Goal: Task Accomplishment & Management: Manage account settings

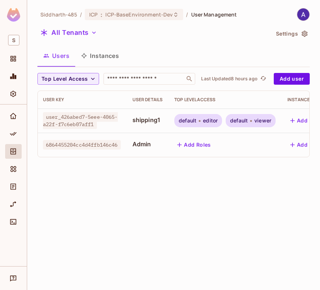
scroll to position [0, 1]
click at [108, 51] on button "Instances" at bounding box center [100, 56] width 50 height 18
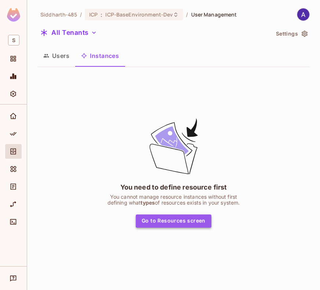
click at [185, 219] on button "Go to Resources screen" at bounding box center [174, 221] width 76 height 13
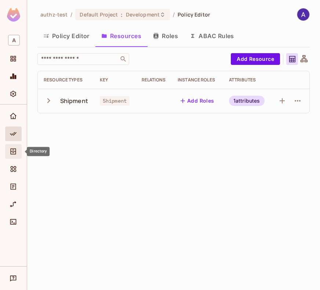
click at [10, 148] on icon "Directory" at bounding box center [13, 151] width 7 height 7
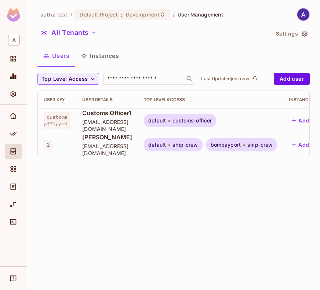
click at [106, 55] on button "Instances" at bounding box center [100, 56] width 50 height 18
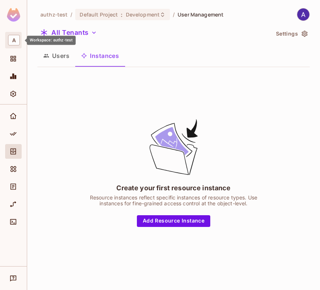
click at [15, 38] on span "A" at bounding box center [14, 40] width 12 height 11
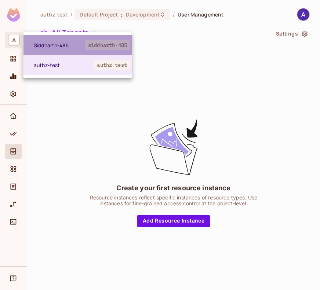
click at [53, 50] on li "Siddharth-485 siddharth-485" at bounding box center [77, 45] width 108 height 20
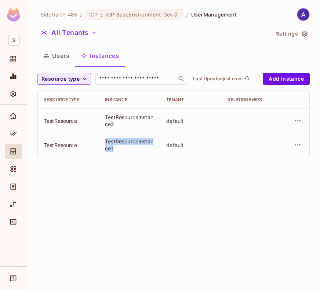
drag, startPoint x: 105, startPoint y: 139, endPoint x: 115, endPoint y: 148, distance: 13.6
click at [115, 148] on div "TestResourceInstance1" at bounding box center [130, 145] width 50 height 14
copy div "TestResourceInstance1"
click at [59, 58] on button "Users" at bounding box center [56, 56] width 38 height 18
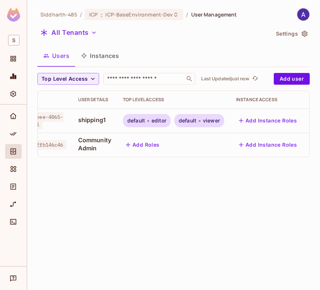
scroll to position [0, 57]
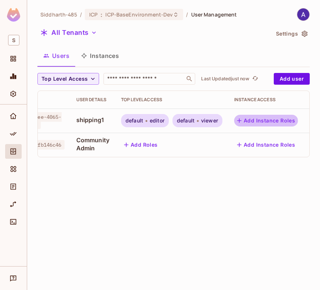
click at [259, 123] on button "Add Instance Roles" at bounding box center [266, 121] width 64 height 12
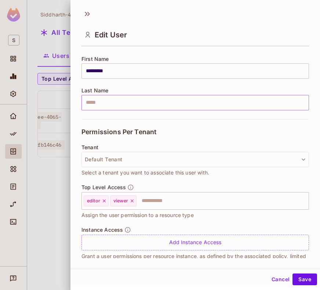
scroll to position [100, 0]
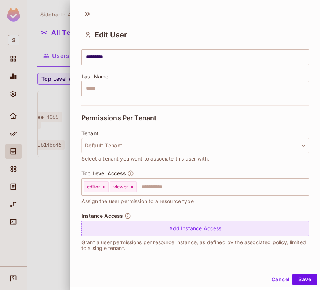
click at [177, 225] on div "Add Instance Access" at bounding box center [195, 229] width 228 height 16
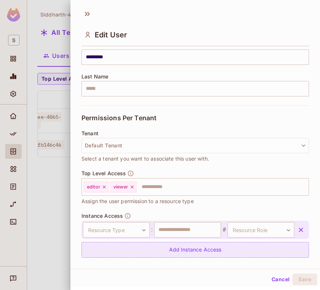
scroll to position [117, 0]
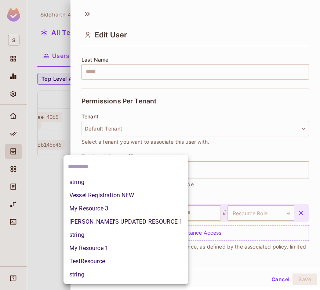
click at [120, 212] on body "**********" at bounding box center [160, 145] width 320 height 290
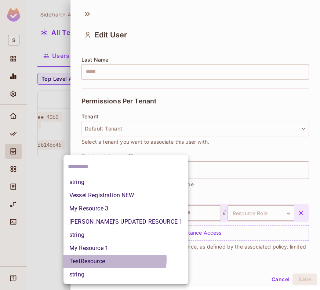
click at [109, 260] on li "TestResource" at bounding box center [125, 261] width 125 height 13
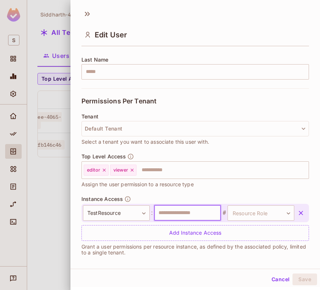
click at [163, 212] on input "text" at bounding box center [187, 212] width 67 height 15
paste input "**********"
type input "**********"
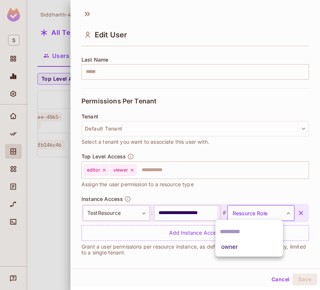
scroll to position [0, 0]
click at [241, 209] on body "**********" at bounding box center [160, 145] width 320 height 290
click at [234, 247] on li "owner" at bounding box center [249, 247] width 68 height 13
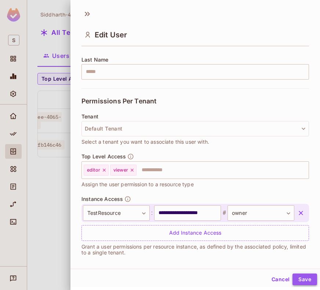
click at [299, 278] on button "Save" at bounding box center [304, 280] width 25 height 12
